Goal: Task Accomplishment & Management: Manage account settings

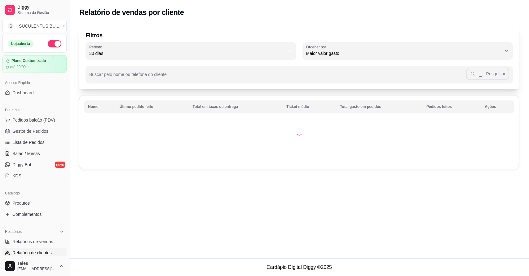
select select "30"
select select "HIGHEST_TOTAL_SPENT_WITH_ORDERS"
click at [36, 238] on span "Relatórios de vendas" at bounding box center [32, 241] width 41 height 6
select select "ALL"
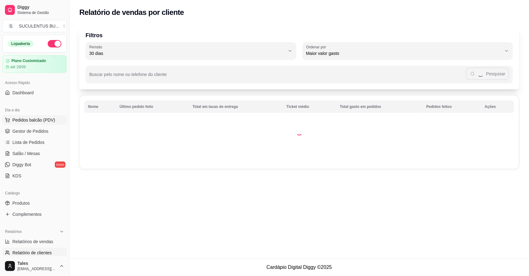
select select "0"
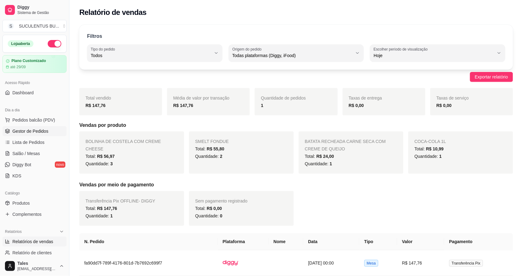
click at [36, 130] on span "Gestor de Pedidos" at bounding box center [30, 131] width 36 height 6
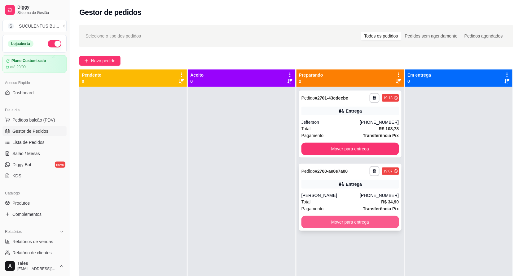
click at [339, 224] on button "Mover para entrega" at bounding box center [351, 222] width 98 height 12
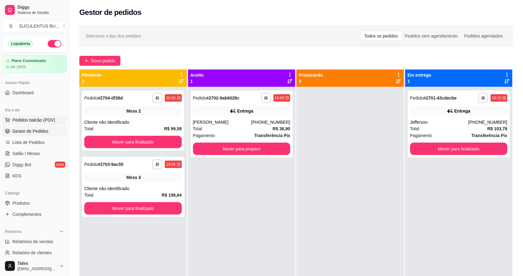
click at [34, 118] on span "Pedidos balcão (PDV)" at bounding box center [33, 120] width 43 height 6
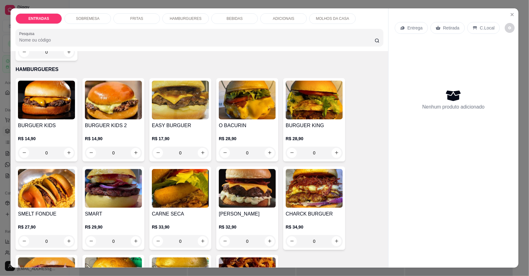
scroll to position [388, 0]
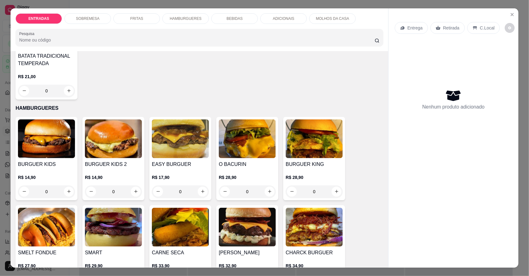
click at [0, 185] on div "ENTRADAS SOBREMESA FRITAS HAMBURGUERES BEBIDAS ADICIONAIS MOLHOS DA CASA Pesqui…" at bounding box center [264, 138] width 529 height 276
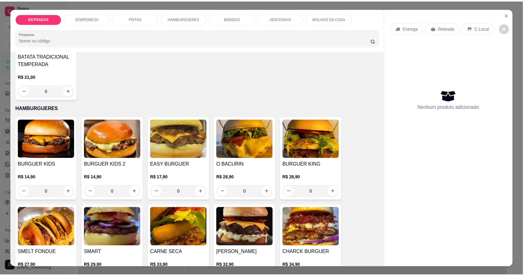
scroll to position [465, 0]
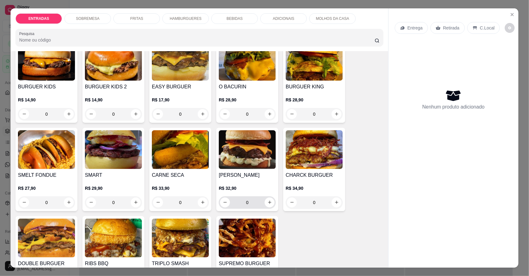
drag, startPoint x: 272, startPoint y: 202, endPoint x: 267, endPoint y: 202, distance: 5.3
click at [272, 202] on div "0" at bounding box center [247, 202] width 57 height 12
click at [271, 202] on button "increase-product-quantity" at bounding box center [270, 202] width 10 height 10
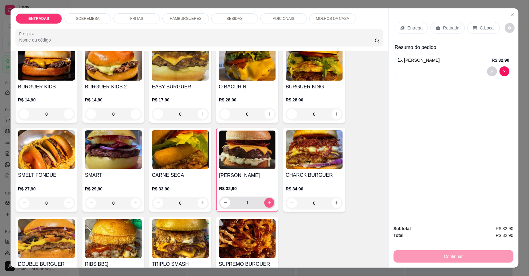
click at [270, 202] on button "increase-product-quantity" at bounding box center [269, 203] width 10 height 10
type input "2"
click at [408, 22] on div "Entrega" at bounding box center [411, 28] width 33 height 12
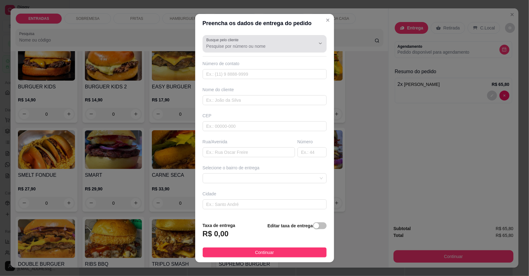
click at [223, 51] on div "Busque pelo cliente" at bounding box center [265, 43] width 124 height 17
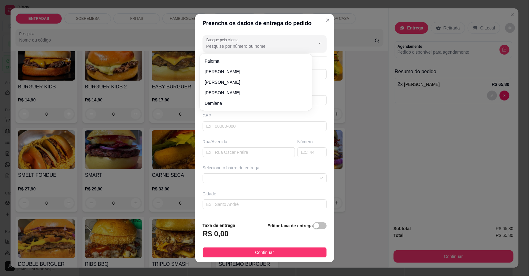
type input "j"
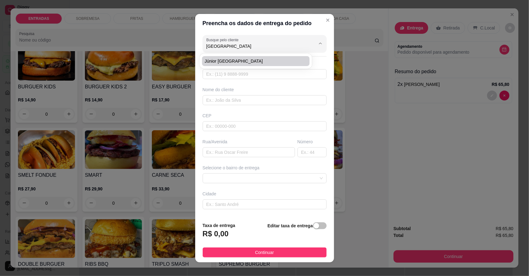
click at [233, 58] on span "Júnior [GEOGRAPHIC_DATA]" at bounding box center [253, 61] width 96 height 6
type input "Júnior [GEOGRAPHIC_DATA]"
type input "85992887951"
type input "Júnior [GEOGRAPHIC_DATA]"
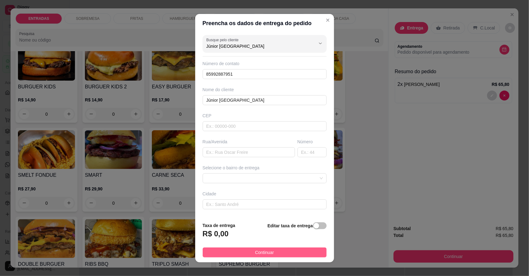
click at [255, 251] on span "Continuar" at bounding box center [264, 252] width 19 height 7
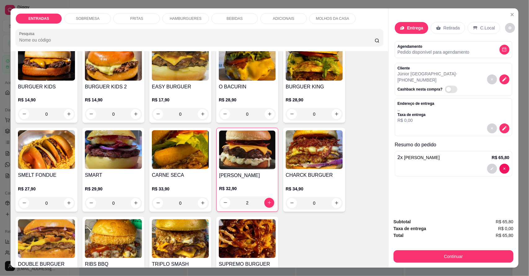
click at [439, 22] on div "Retirada" at bounding box center [448, 28] width 34 height 12
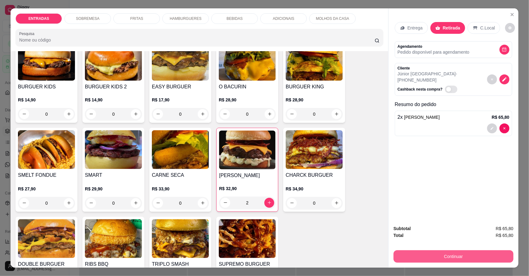
click at [458, 260] on button "Continuar" at bounding box center [454, 256] width 120 height 12
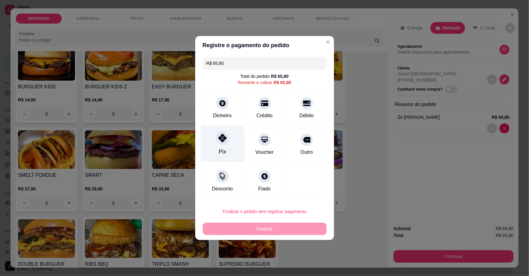
click at [220, 139] on icon at bounding box center [222, 138] width 8 height 8
type input "R$ 0,00"
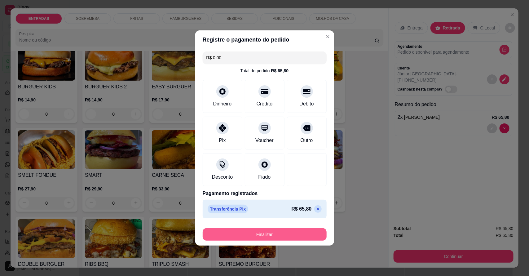
click at [251, 239] on button "Finalizar" at bounding box center [265, 234] width 124 height 12
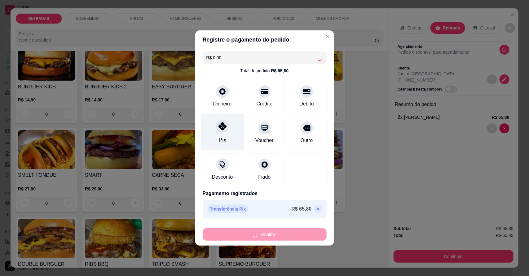
type input "0"
type input "-R$ 65,80"
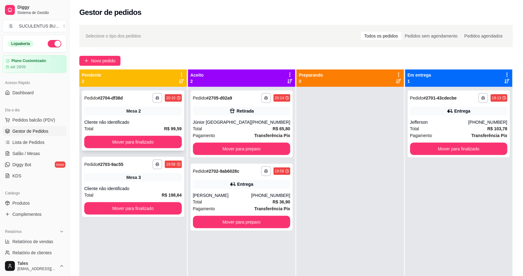
click at [166, 122] on div "Cliente não identificado" at bounding box center [133, 122] width 98 height 6
click at [154, 182] on div "**********" at bounding box center [133, 187] width 103 height 60
click at [245, 121] on div "Júnior [GEOGRAPHIC_DATA]" at bounding box center [222, 122] width 58 height 6
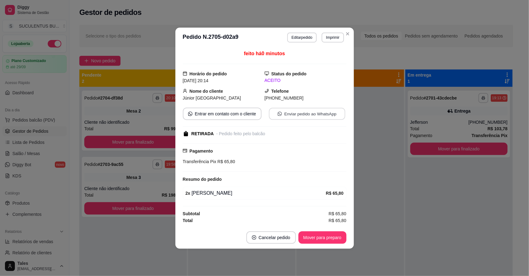
click at [311, 114] on button "Enviar pedido ao WhatsApp" at bounding box center [307, 114] width 76 height 12
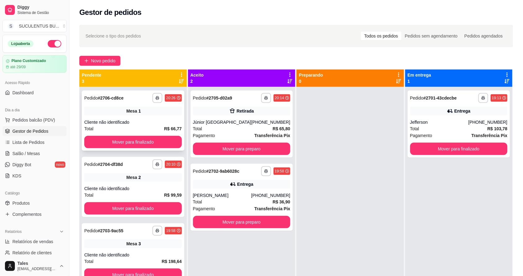
click at [160, 124] on div "Cliente não identificado" at bounding box center [133, 122] width 98 height 6
click at [342, 211] on div at bounding box center [351, 225] width 108 height 276
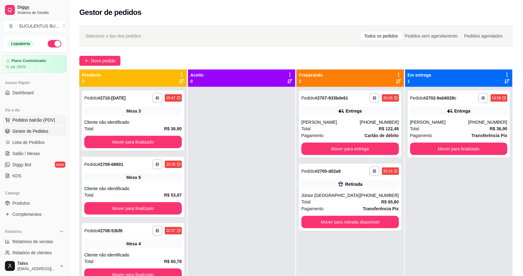
click at [36, 117] on span "Pedidos balcão (PDV)" at bounding box center [33, 120] width 43 height 6
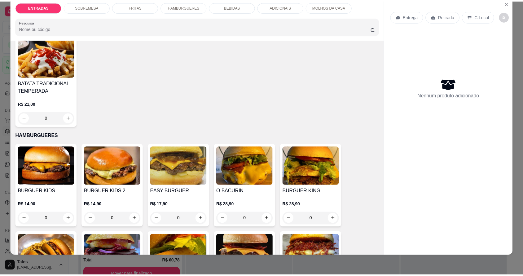
scroll to position [388, 0]
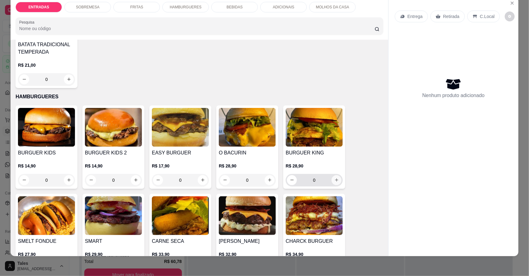
click at [336, 179] on icon "increase-product-quantity" at bounding box center [337, 180] width 5 height 5
click at [336, 179] on button "increase-product-quantity" at bounding box center [337, 180] width 10 height 10
type input "2"
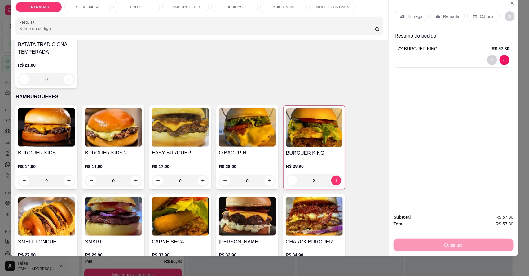
drag, startPoint x: 441, startPoint y: 13, endPoint x: 397, endPoint y: 216, distance: 207.4
click at [443, 13] on p "Retirada" at bounding box center [451, 16] width 16 height 6
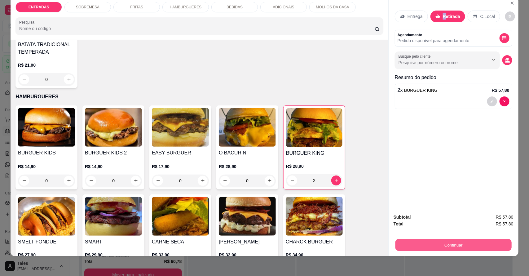
click at [447, 242] on button "Continuar" at bounding box center [454, 245] width 116 height 12
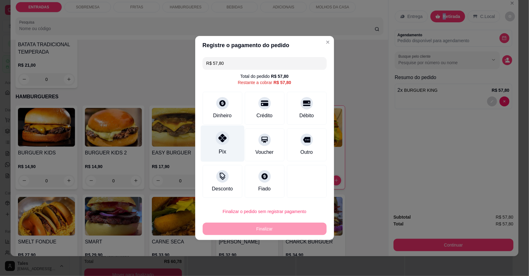
click at [219, 143] on div at bounding box center [223, 138] width 14 height 14
type input "R$ 0,00"
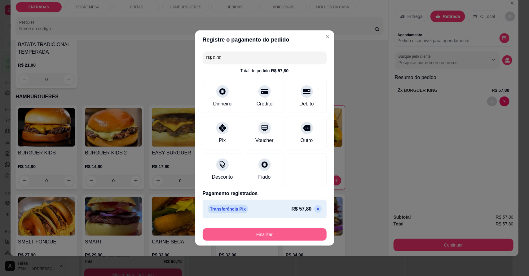
click at [257, 234] on button "Finalizar" at bounding box center [265, 234] width 124 height 12
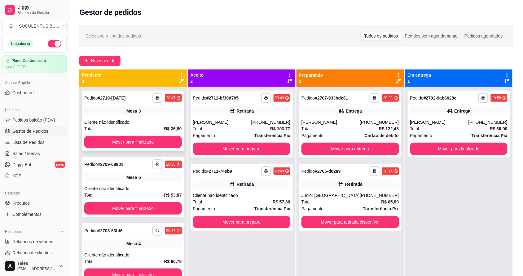
click at [165, 121] on div "Cliente não identificado" at bounding box center [133, 122] width 98 height 6
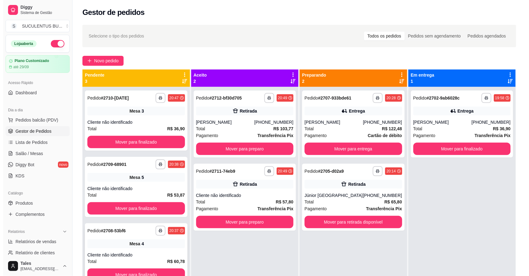
scroll to position [17, 0]
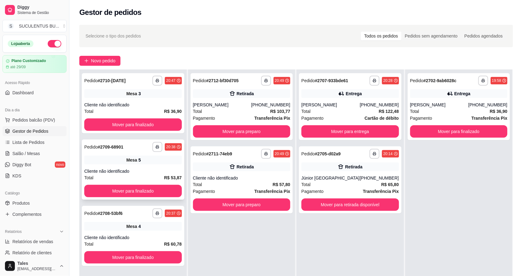
click at [163, 159] on div "Mesa 5" at bounding box center [133, 160] width 98 height 9
click at [247, 231] on div "**********" at bounding box center [242, 207] width 108 height 276
click at [264, 234] on div "**********" at bounding box center [242, 207] width 108 height 276
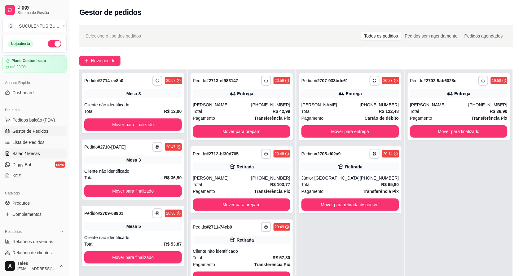
click at [21, 154] on span "Salão / Mesas" at bounding box center [26, 153] width 28 height 6
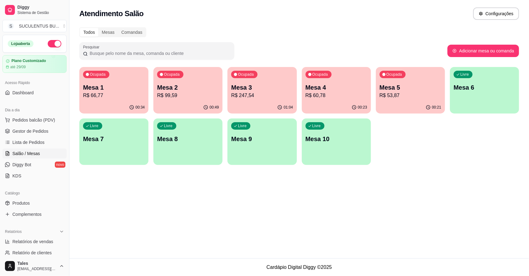
click at [332, 100] on div "Ocupada Mesa 4 R$ 60,78" at bounding box center [336, 84] width 69 height 34
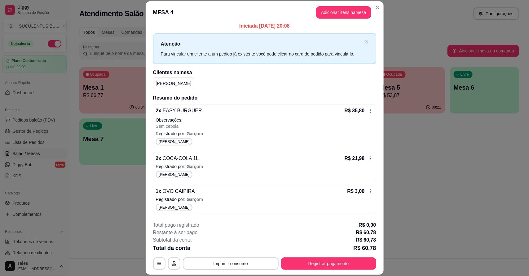
scroll to position [19, 0]
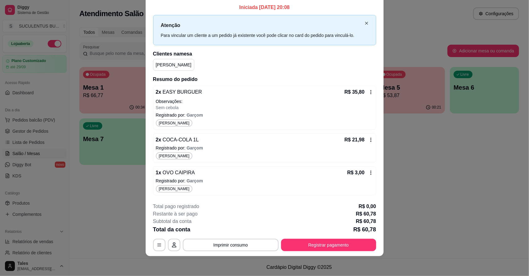
click at [365, 22] on icon "close" at bounding box center [366, 23] width 3 height 3
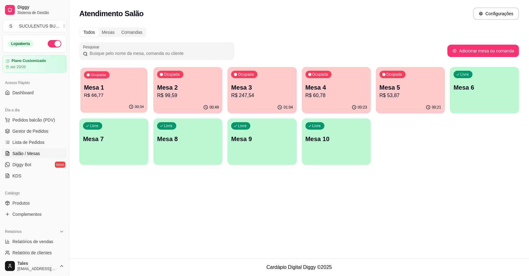
click at [115, 91] on p "Mesa 1" at bounding box center [114, 87] width 60 height 8
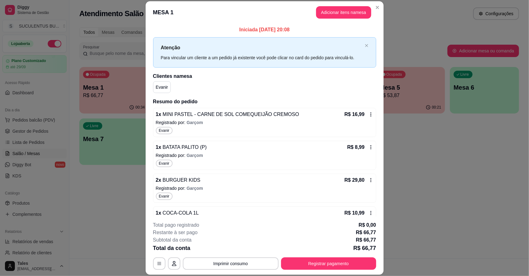
scroll to position [22, 0]
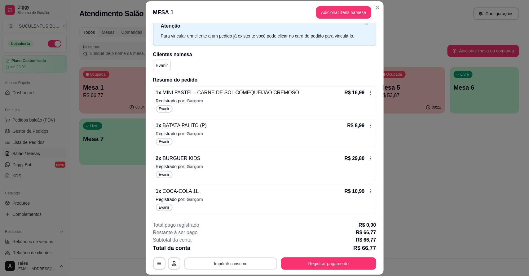
click at [240, 264] on button "Imprimir consumo" at bounding box center [230, 263] width 93 height 12
click at [228, 248] on button "IMPRESSORA COZINHA" at bounding box center [229, 249] width 51 height 10
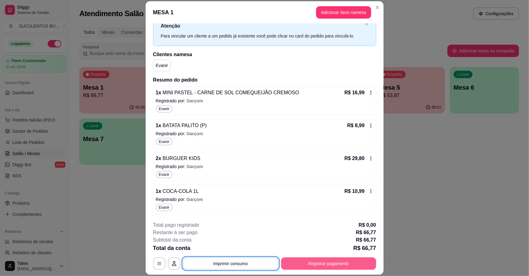
click at [289, 264] on button "Registrar pagamento" at bounding box center [328, 263] width 95 height 12
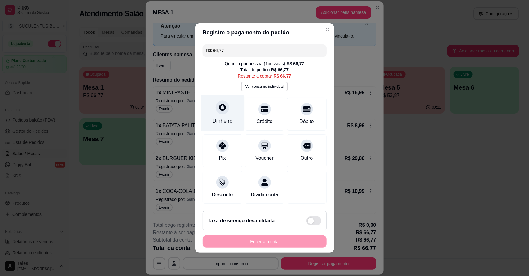
click at [222, 113] on div "Dinheiro" at bounding box center [223, 113] width 44 height 36
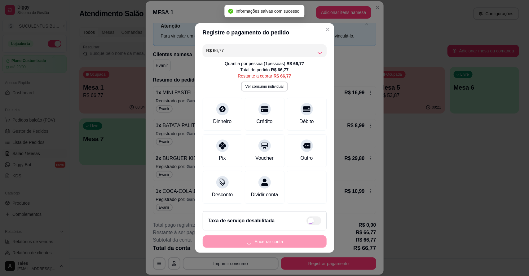
type input "R$ 0,00"
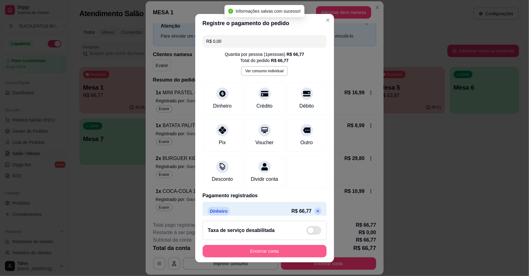
click at [252, 252] on button "Encerrar conta" at bounding box center [265, 251] width 124 height 12
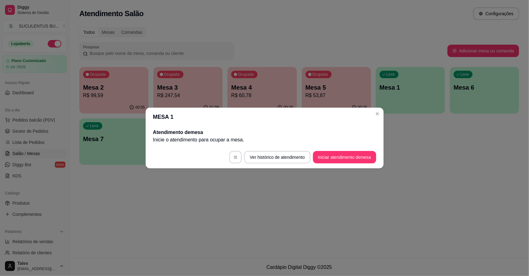
scroll to position [0, 0]
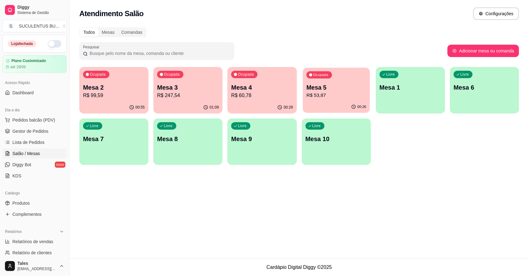
click at [329, 91] on p "Mesa 5" at bounding box center [336, 87] width 60 height 8
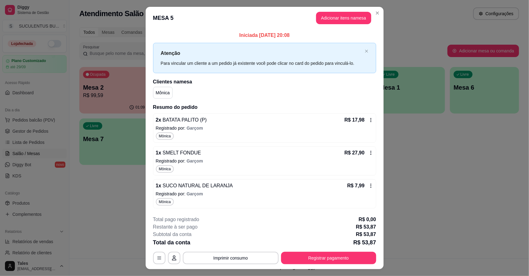
scroll to position [13, 0]
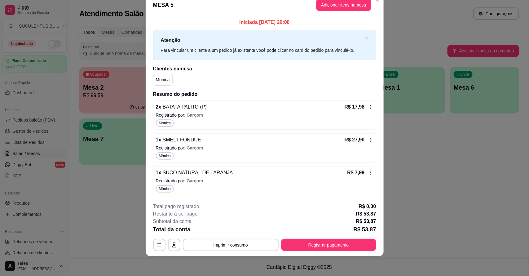
click at [188, 116] on span "Garçom" at bounding box center [195, 115] width 16 height 5
click at [367, 110] on div "2 x BATATA PALITO (P) R$ 17,98 Registrado por: Garçom Mônica" at bounding box center [264, 114] width 223 height 29
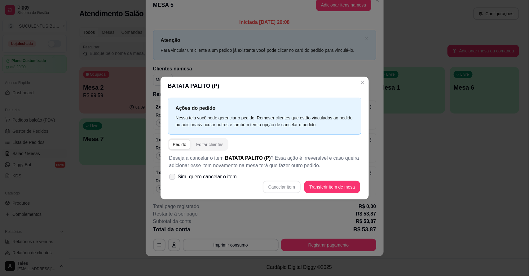
click at [172, 179] on icon at bounding box center [172, 177] width 5 height 4
click at [172, 179] on input "Sim, quero cancelar o item." at bounding box center [171, 180] width 4 height 4
checkbox input "true"
click at [277, 189] on button "Cancelar item" at bounding box center [282, 187] width 37 height 12
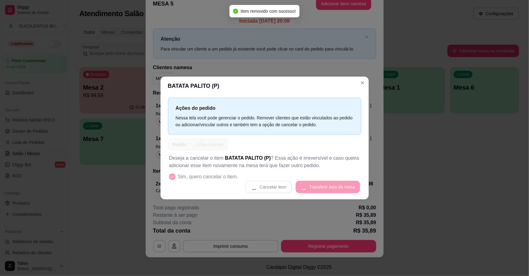
scroll to position [12, 0]
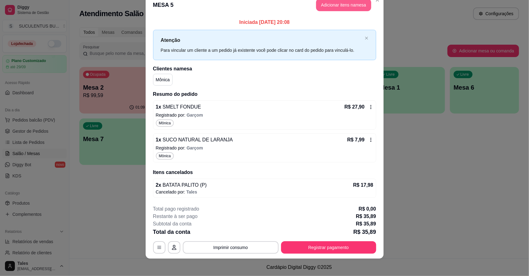
click at [333, 5] on button "Adicionar itens na mesa" at bounding box center [343, 5] width 55 height 12
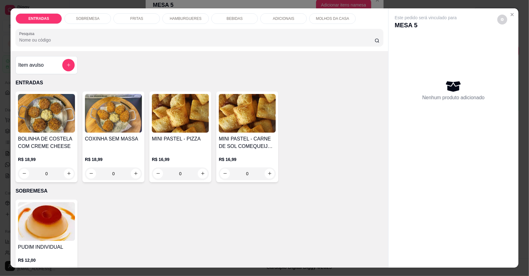
click at [137, 19] on p "FRITAS" at bounding box center [136, 18] width 13 height 5
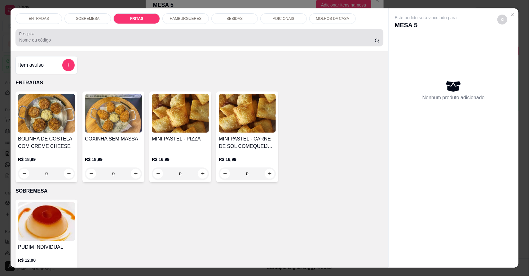
scroll to position [11, 0]
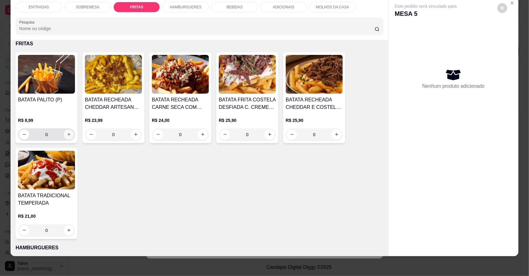
click at [69, 134] on button "increase-product-quantity" at bounding box center [69, 135] width 10 height 10
type input "1"
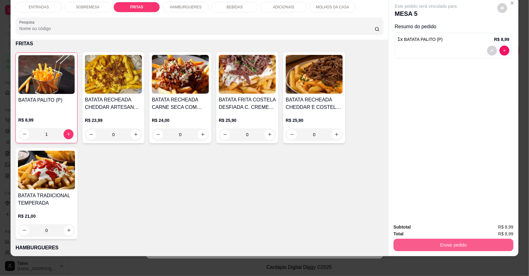
click at [437, 247] on button "Enviar pedido" at bounding box center [454, 245] width 120 height 12
click at [488, 230] on button "Sim, quero registrar" at bounding box center [491, 230] width 46 height 12
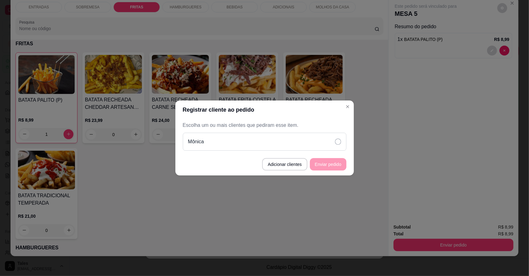
click at [281, 144] on div "Mônica" at bounding box center [265, 142] width 164 height 18
click at [323, 168] on button "Enviar pedido" at bounding box center [328, 164] width 35 height 12
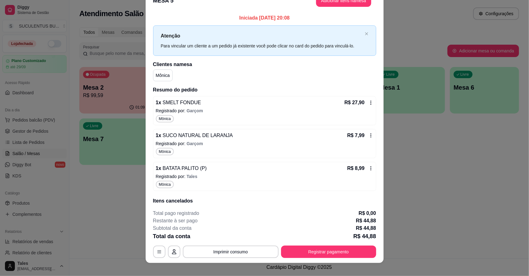
scroll to position [8, 0]
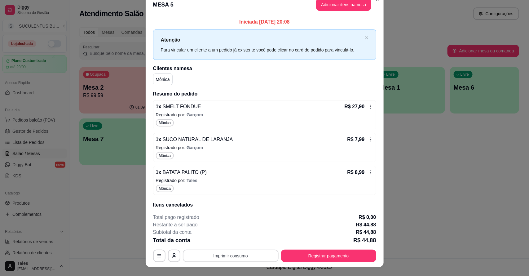
click at [245, 255] on button "Imprimir consumo" at bounding box center [231, 256] width 96 height 12
click at [241, 242] on button "IMPRESSORA COZINHA" at bounding box center [230, 242] width 50 height 10
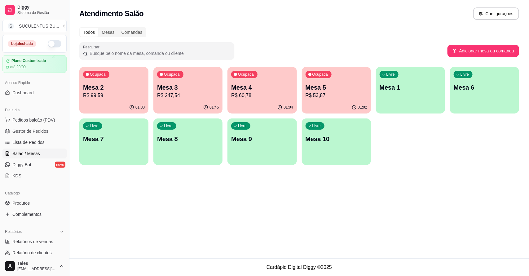
click at [346, 93] on p "R$ 53,87" at bounding box center [337, 95] width 62 height 7
click at [329, 100] on div "Ocupada Mesa 5 R$ 53,87" at bounding box center [336, 84] width 69 height 34
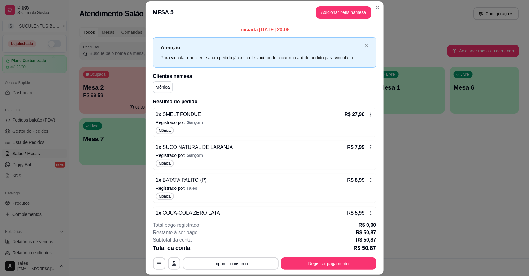
scroll to position [39, 0]
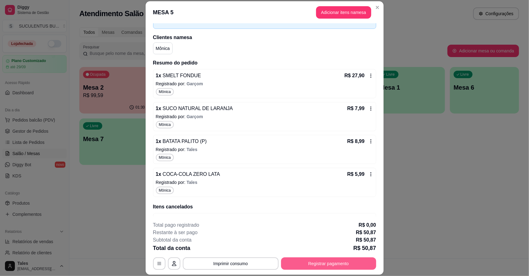
click at [316, 264] on button "Registrar pagamento" at bounding box center [328, 263] width 95 height 12
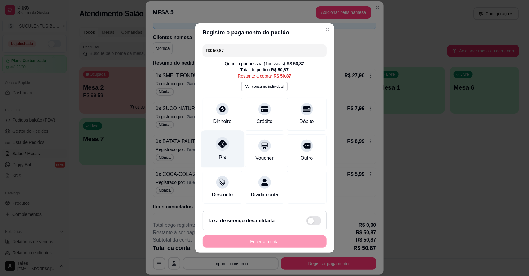
click at [223, 151] on div "Pix" at bounding box center [223, 149] width 44 height 36
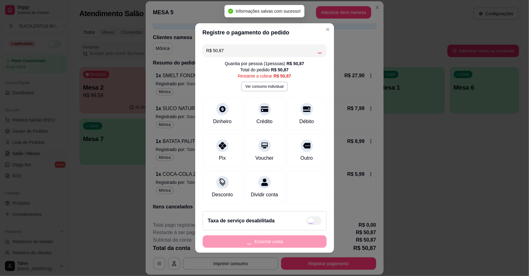
type input "R$ 0,00"
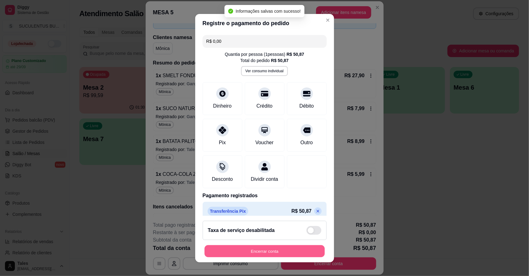
click at [266, 251] on button "Encerrar conta" at bounding box center [265, 251] width 120 height 12
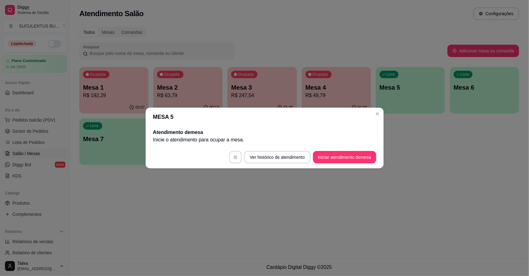
scroll to position [0, 0]
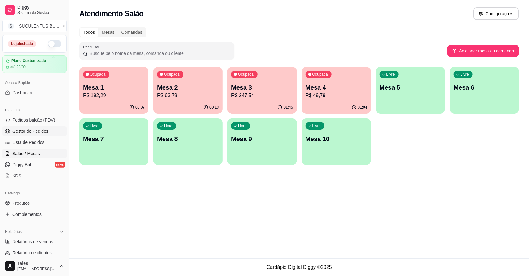
click at [43, 128] on span "Gestor de Pedidos" at bounding box center [30, 131] width 36 height 6
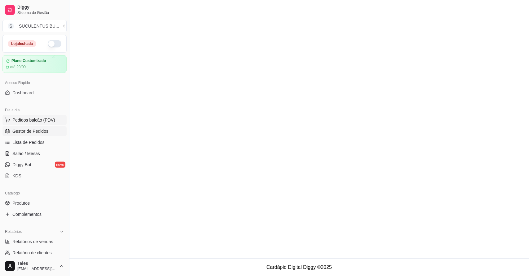
click at [48, 119] on span "Pedidos balcão (PDV)" at bounding box center [33, 120] width 43 height 6
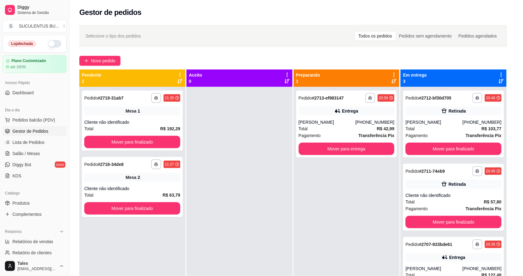
click at [38, 153] on div "R$ 18,99 0" at bounding box center [44, 165] width 58 height 30
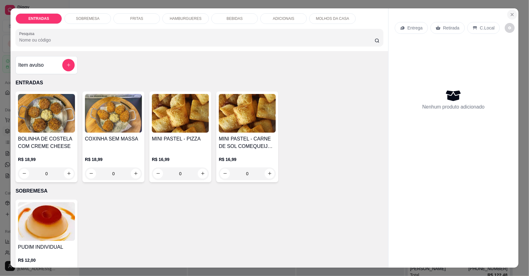
click at [510, 16] on icon "Close" at bounding box center [512, 14] width 5 height 5
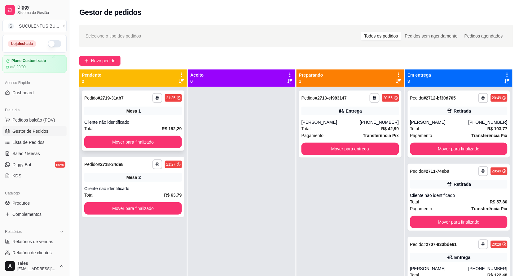
click at [133, 120] on div "Cliente não identificado" at bounding box center [133, 122] width 98 height 6
click at [446, 129] on div "Total R$ 103,77" at bounding box center [459, 128] width 98 height 7
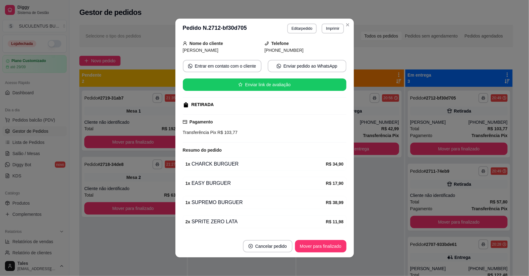
scroll to position [61, 0]
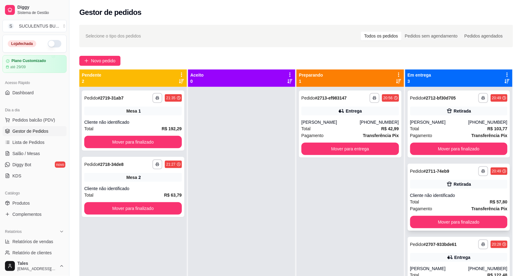
click at [465, 200] on div "Total R$ 57,80" at bounding box center [459, 201] width 98 height 7
click at [432, 218] on button "Mover para finalizado" at bounding box center [459, 222] width 98 height 12
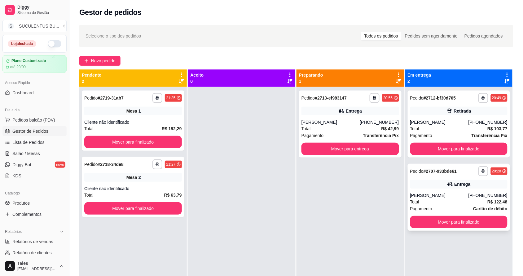
click at [440, 196] on div "[PERSON_NAME]" at bounding box center [439, 195] width 58 height 6
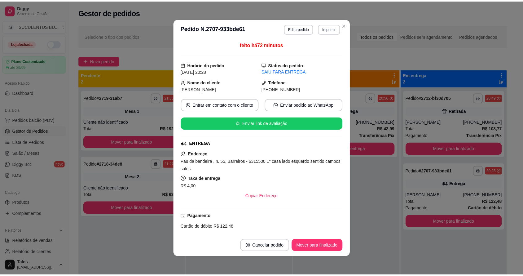
scroll to position [153, 0]
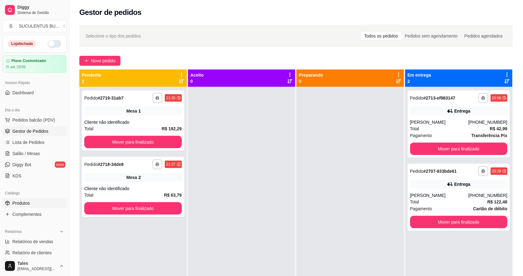
click at [38, 204] on link "Produtos" at bounding box center [34, 203] width 64 height 10
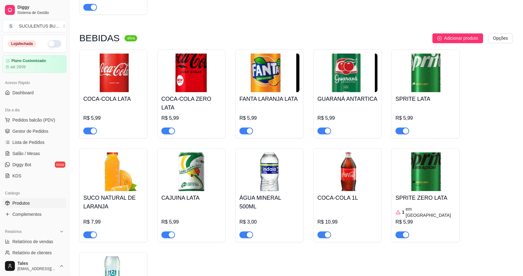
scroll to position [930, 0]
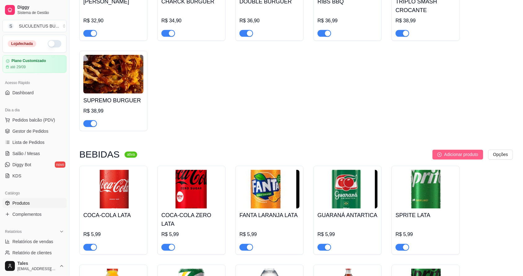
click at [468, 158] on span "Adicionar produto" at bounding box center [462, 154] width 34 height 7
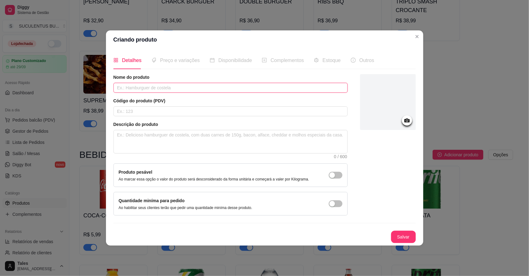
click at [182, 86] on input "text" at bounding box center [230, 88] width 234 height 10
type input "JARRA DE SUJO 750ML"
click at [401, 241] on button "Salvar" at bounding box center [403, 237] width 25 height 12
click at [171, 63] on div "Preço e variações" at bounding box center [176, 60] width 48 height 8
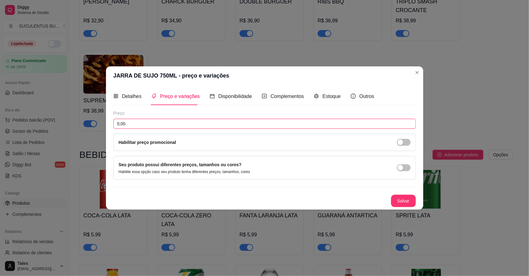
click at [160, 123] on input "0,00" at bounding box center [264, 124] width 303 height 10
type input "15,99"
click at [402, 199] on button "Salvar" at bounding box center [403, 201] width 25 height 12
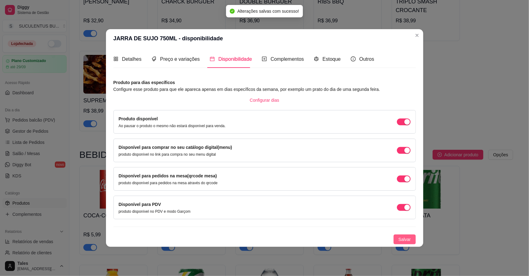
click at [408, 242] on span "Salvar" at bounding box center [405, 239] width 12 height 7
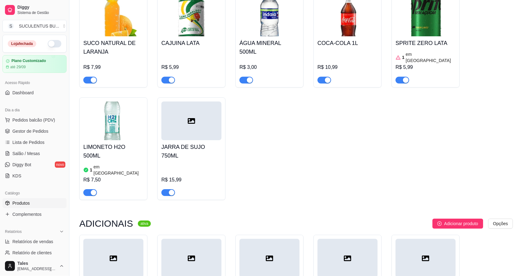
scroll to position [1163, 0]
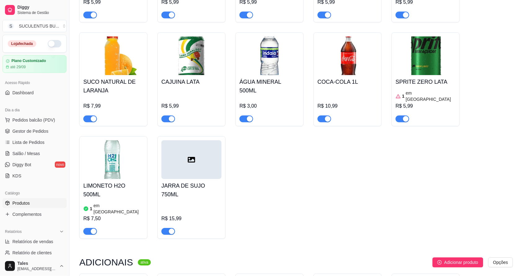
click at [324, 117] on span "button" at bounding box center [325, 118] width 14 height 7
click at [326, 118] on span "button" at bounding box center [325, 118] width 14 height 7
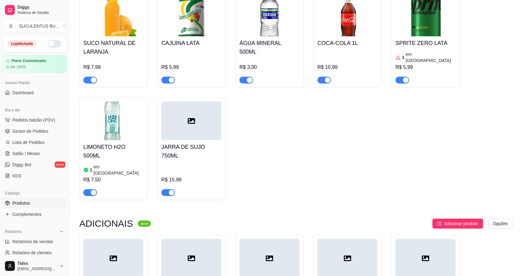
scroll to position [891, 0]
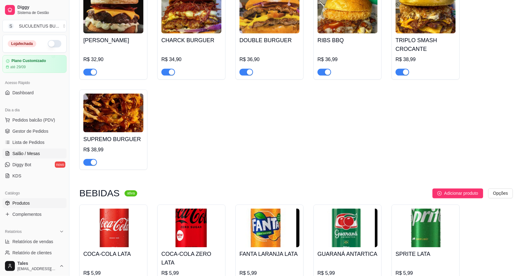
click at [31, 155] on span "Salão / Mesas" at bounding box center [26, 153] width 28 height 6
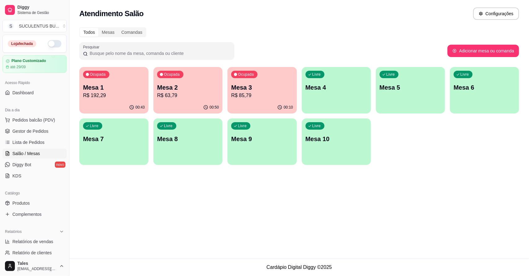
click at [122, 99] on p "R$ 192,29" at bounding box center [114, 95] width 62 height 7
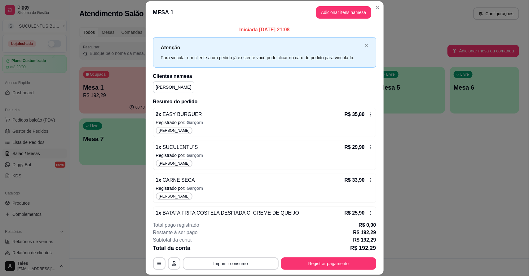
scroll to position [78, 0]
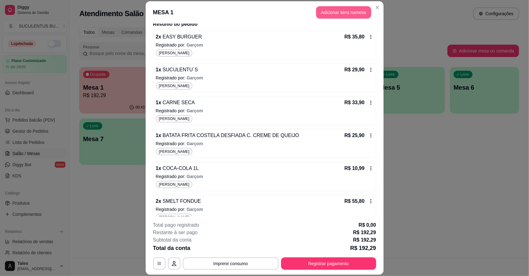
click at [330, 12] on button "Adicionar itens na mesa" at bounding box center [343, 12] width 55 height 12
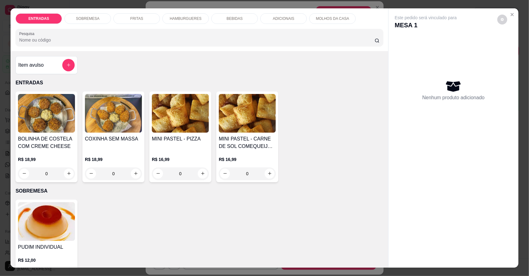
click at [230, 15] on div "BEBIDAS" at bounding box center [234, 18] width 47 height 11
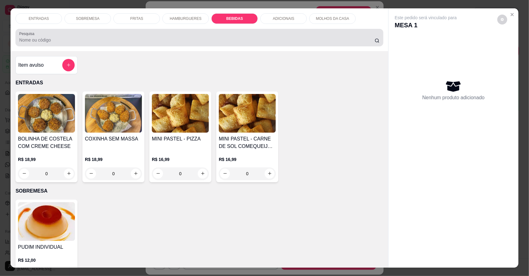
scroll to position [11, 0]
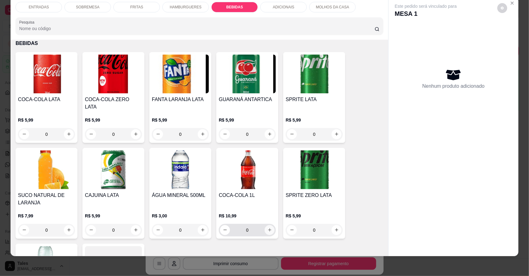
click at [268, 228] on icon "increase-product-quantity" at bounding box center [270, 230] width 5 height 5
type input "1"
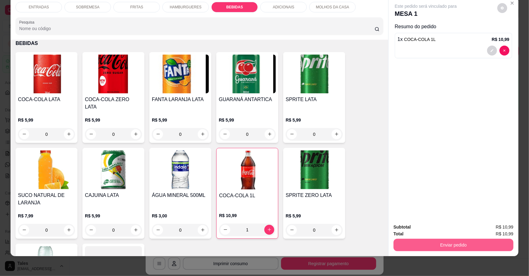
click at [465, 247] on button "Enviar pedido" at bounding box center [454, 245] width 120 height 12
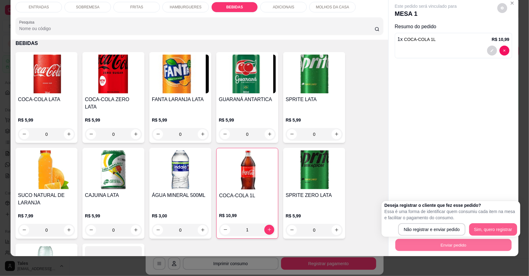
click at [479, 230] on button "Sim, quero registrar" at bounding box center [493, 229] width 48 height 12
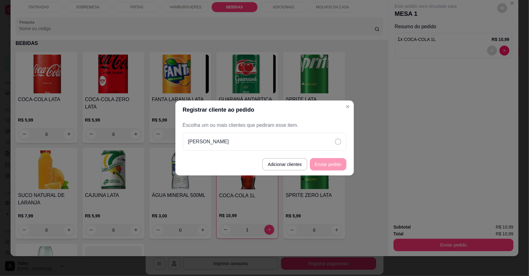
click at [306, 145] on div "[PERSON_NAME]" at bounding box center [265, 142] width 164 height 18
click at [327, 160] on button "Enviar pedido" at bounding box center [328, 164] width 37 height 12
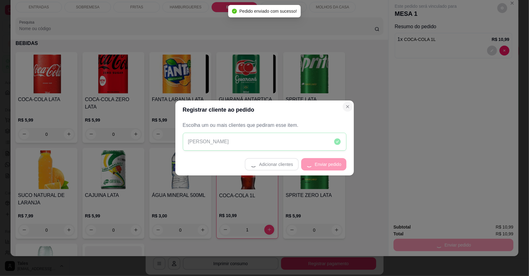
click at [347, 108] on p "Registrado por: Garçom" at bounding box center [265, 111] width 218 height 6
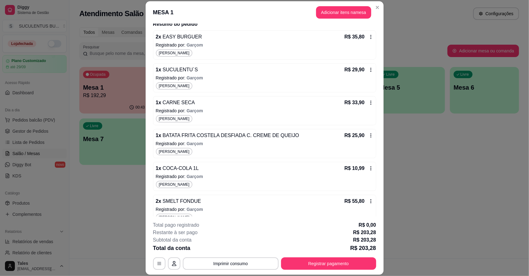
scroll to position [121, 0]
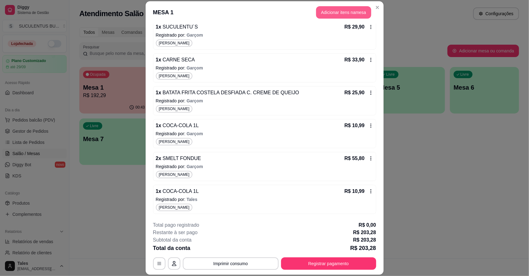
click at [344, 13] on button "Adicionar itens na mesa" at bounding box center [343, 12] width 55 height 12
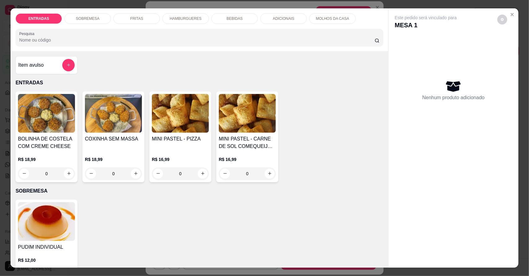
click at [243, 20] on div "BEBIDAS" at bounding box center [234, 18] width 47 height 11
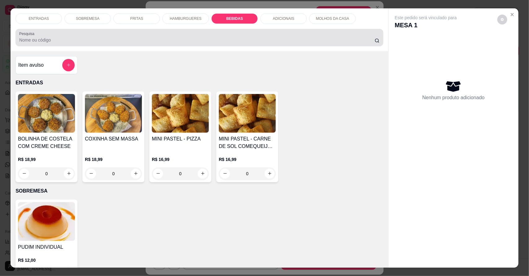
scroll to position [11, 0]
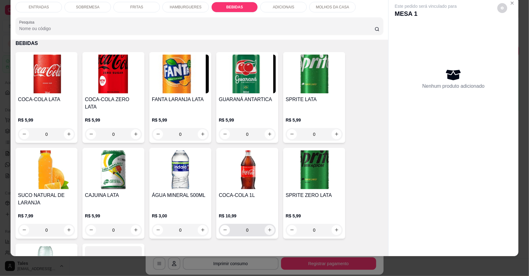
click at [268, 228] on icon "increase-product-quantity" at bounding box center [270, 230] width 5 height 5
type input "1"
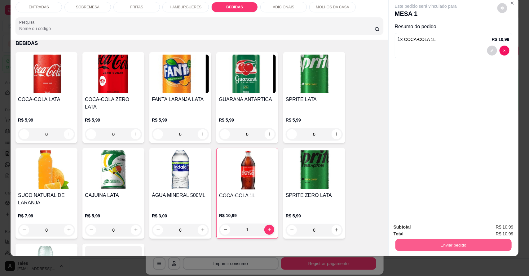
click at [401, 242] on button "Enviar pedido" at bounding box center [454, 245] width 116 height 12
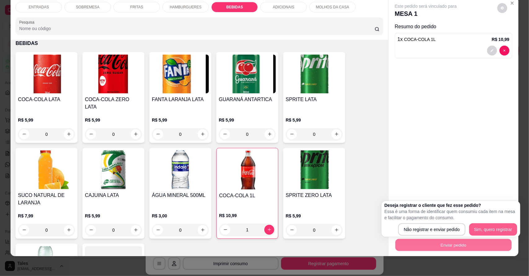
click at [495, 230] on button "Sim, quero registrar" at bounding box center [493, 229] width 48 height 12
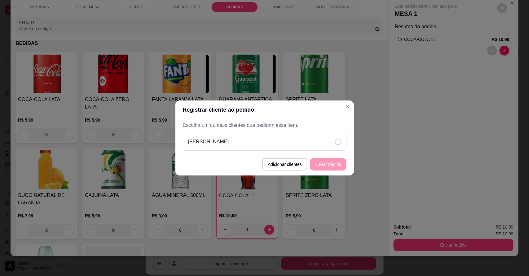
click at [333, 144] on div "[PERSON_NAME]" at bounding box center [265, 142] width 164 height 18
click at [332, 165] on button "Enviar pedido" at bounding box center [328, 164] width 37 height 12
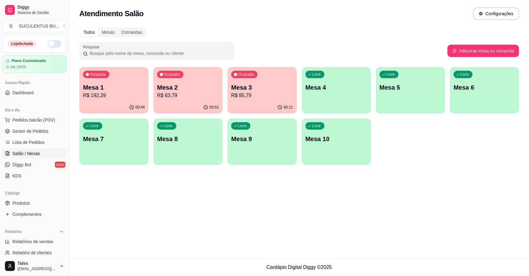
click at [259, 94] on p "R$ 85,79" at bounding box center [262, 95] width 62 height 7
click at [196, 91] on p "Mesa 2" at bounding box center [188, 87] width 62 height 9
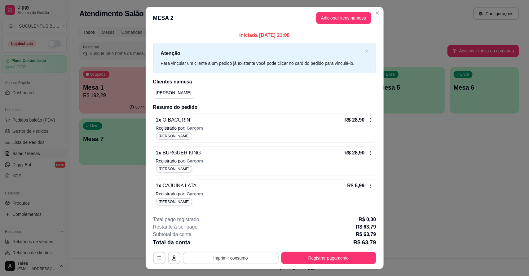
click at [256, 258] on button "Imprimir consumo" at bounding box center [231, 258] width 96 height 12
click at [243, 243] on button "IMPRESSORA COZINHA" at bounding box center [230, 244] width 50 height 10
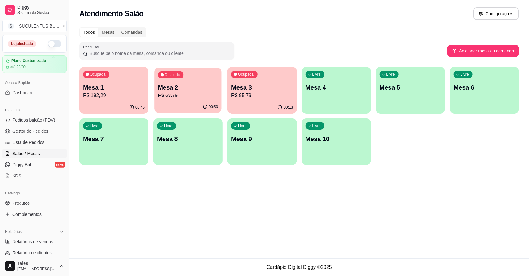
click at [178, 95] on p "R$ 63,79" at bounding box center [188, 95] width 60 height 7
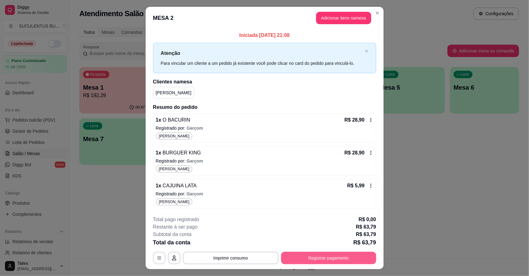
click at [303, 261] on button "Registrar pagamento" at bounding box center [328, 258] width 95 height 12
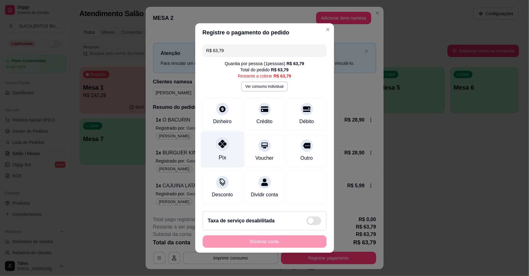
click at [227, 147] on div "Pix" at bounding box center [223, 149] width 44 height 36
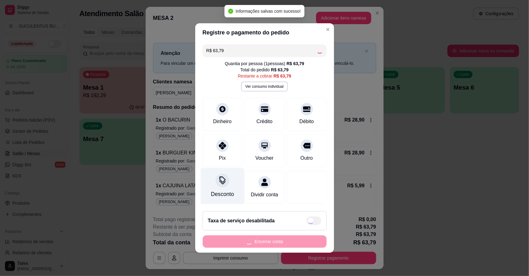
type input "R$ 0,00"
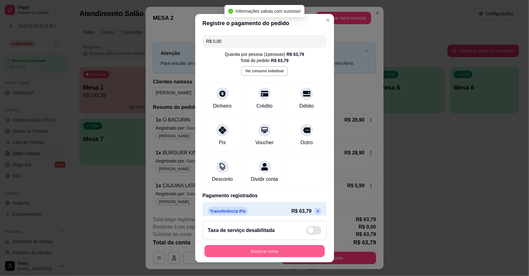
click at [259, 247] on button "Encerrar conta" at bounding box center [265, 251] width 120 height 12
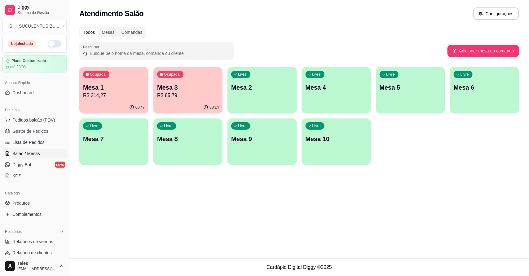
click at [149, 209] on div "Atendimento Salão Configurações Todos Mesas Comandas Pesquisar Adicionar mesa o…" at bounding box center [299, 129] width 460 height 258
click at [130, 90] on p "Mesa 1" at bounding box center [114, 87] width 60 height 8
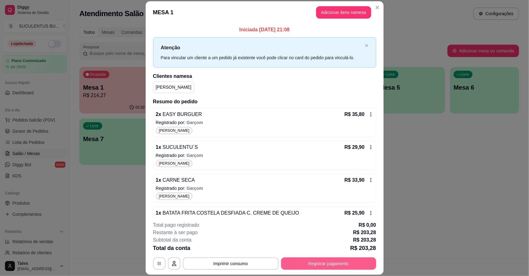
click at [322, 260] on button "Registrar pagamento" at bounding box center [328, 263] width 95 height 12
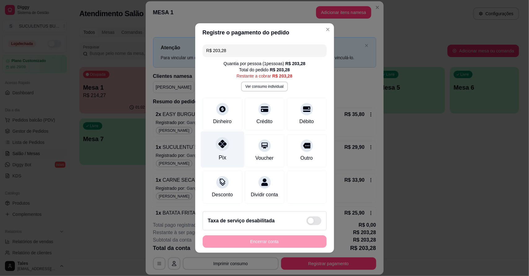
click at [229, 140] on div "Pix" at bounding box center [223, 149] width 44 height 36
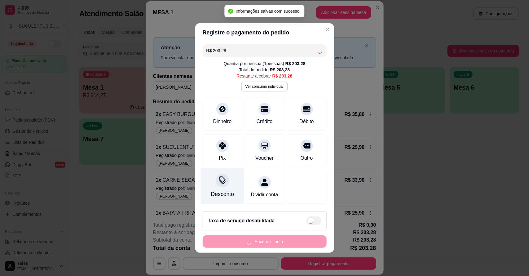
type input "R$ 0,00"
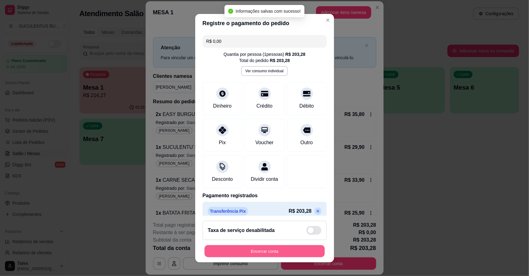
click at [261, 249] on button "Encerrar conta" at bounding box center [265, 251] width 120 height 12
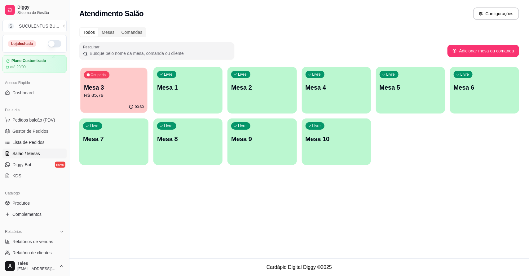
click at [111, 94] on p "R$ 85,79" at bounding box center [114, 95] width 60 height 7
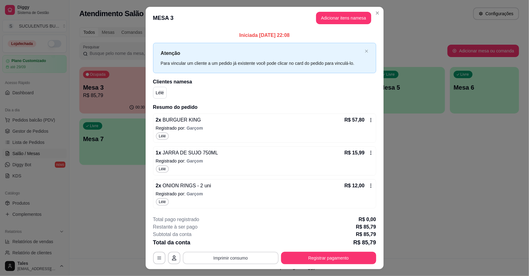
click at [237, 256] on button "Imprimir consumo" at bounding box center [231, 258] width 96 height 12
click at [237, 241] on button "IMPRESSORA COZINHA" at bounding box center [230, 244] width 50 height 10
click at [305, 258] on button "Registrar pagamento" at bounding box center [328, 258] width 95 height 12
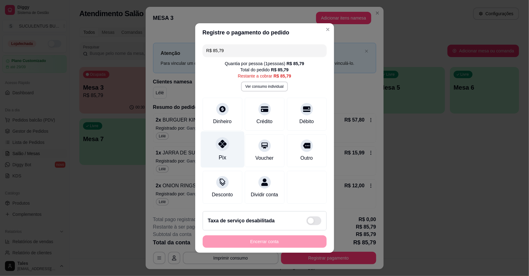
click at [222, 156] on div "Pix" at bounding box center [223, 149] width 44 height 36
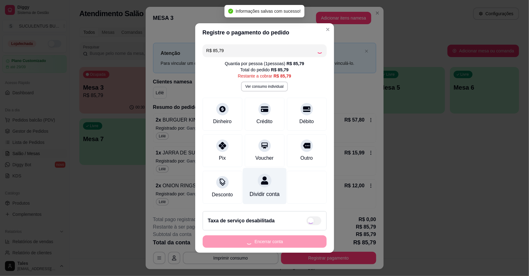
type input "R$ 0,00"
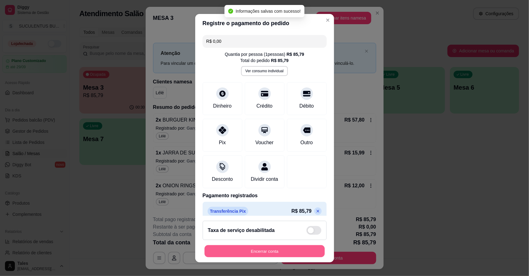
click at [272, 249] on button "Encerrar conta" at bounding box center [265, 251] width 120 height 12
